Goal: Task Accomplishment & Management: Complete application form

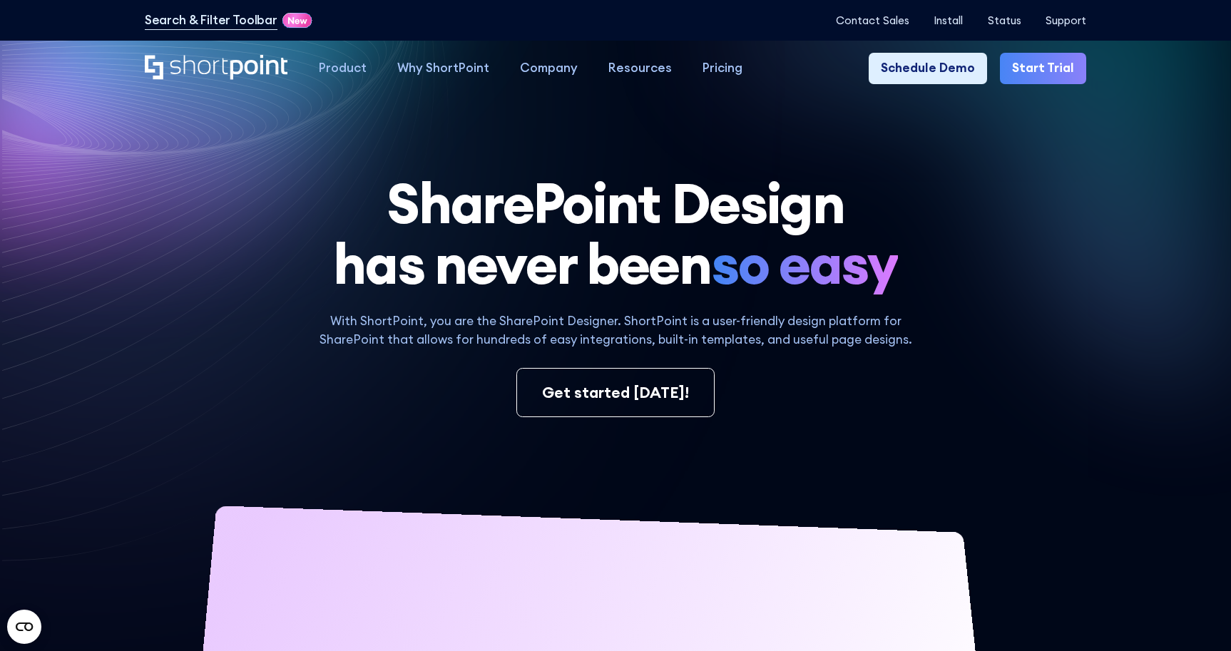
click at [1042, 68] on link "Start Trial" at bounding box center [1043, 68] width 87 height 31
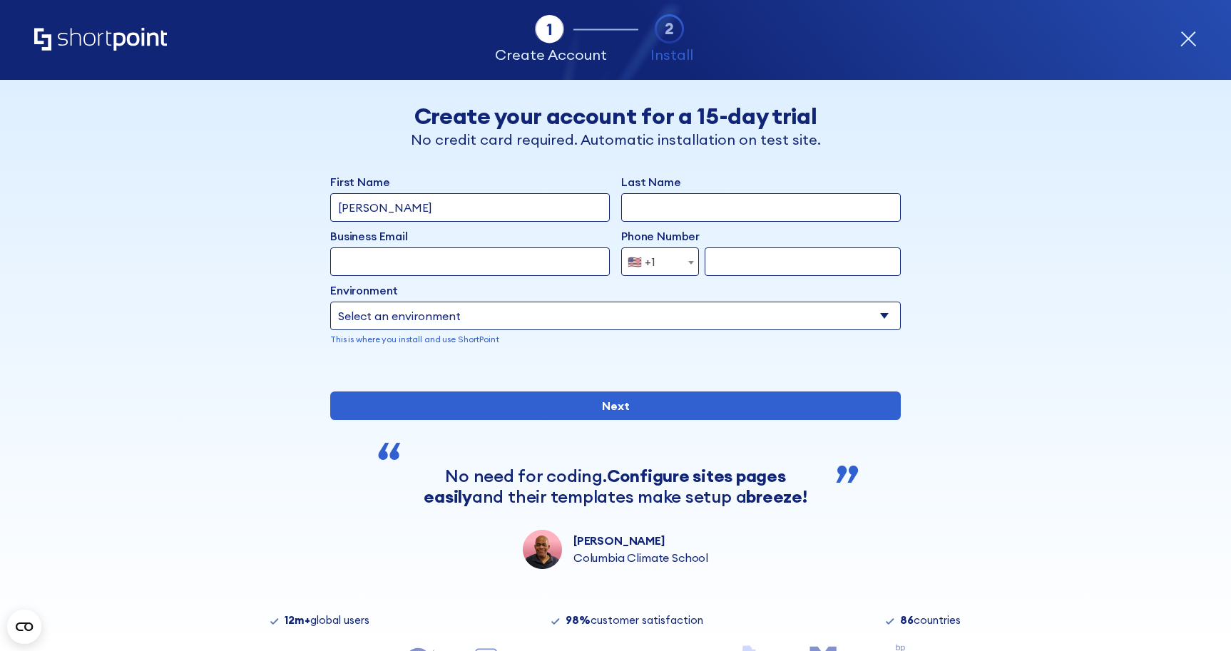
type input "Naomi"
type input "Mengel"
type input "[PERSON_NAME][EMAIL_ADDRESS][PERSON_NAME][DOMAIN_NAME]"
type input "8003771277"
select select "Microsoft 365"
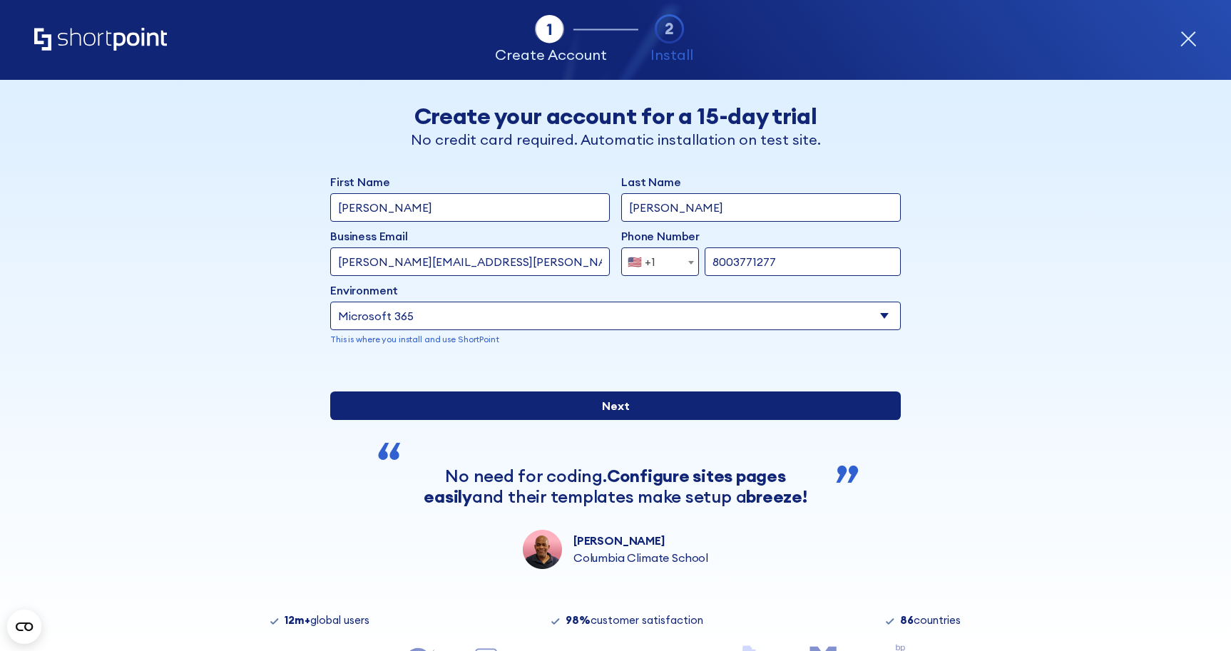
click at [581, 420] on input "Next" at bounding box center [615, 405] width 570 height 29
